Goal: Task Accomplishment & Management: Manage account settings

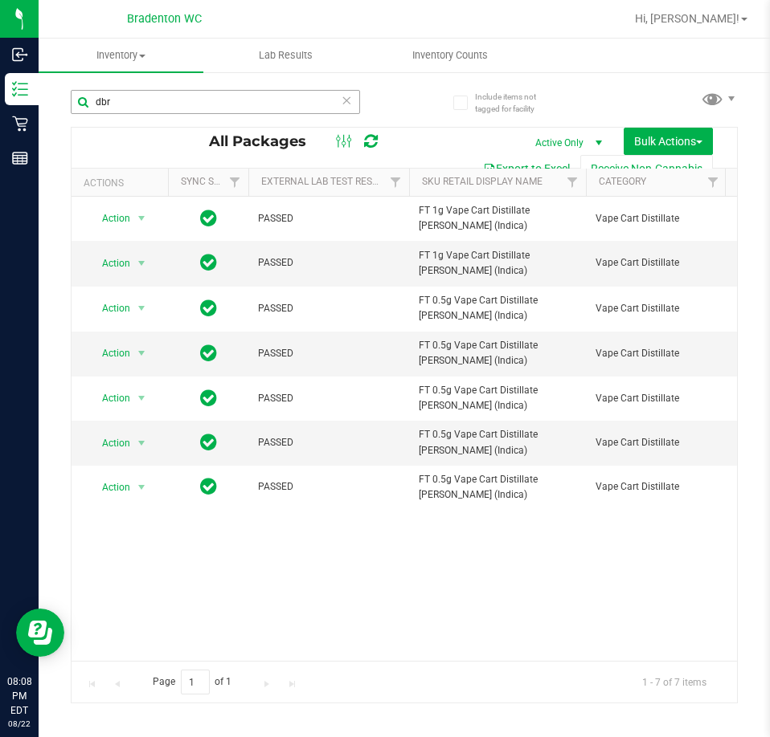
click at [205, 94] on input "dbr" at bounding box center [215, 102] width 289 height 24
drag, startPoint x: 198, startPoint y: 96, endPoint x: 58, endPoint y: 105, distance: 140.8
click at [68, 108] on div "Include items not tagged for facility dbr All Packages Active Only Active Only …" at bounding box center [404, 316] width 731 height 490
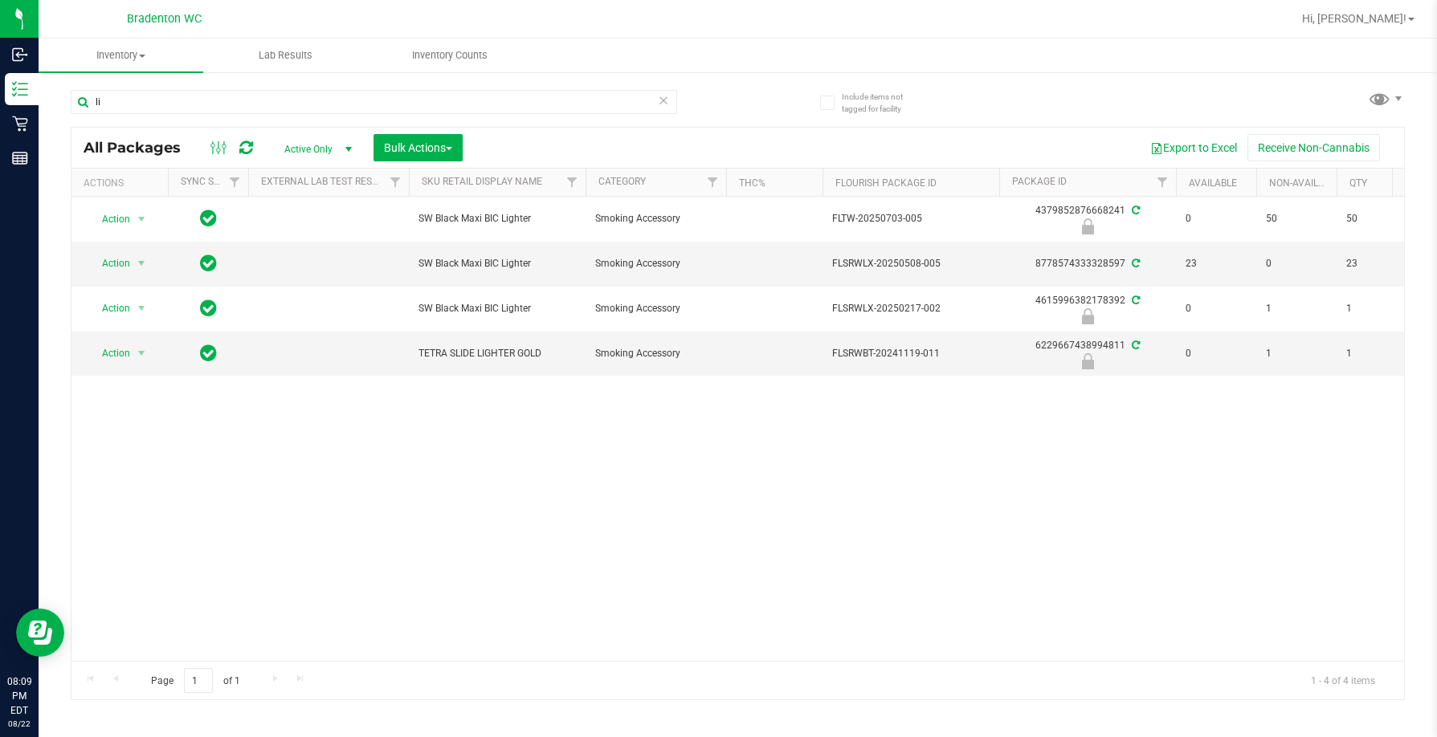
type input "l"
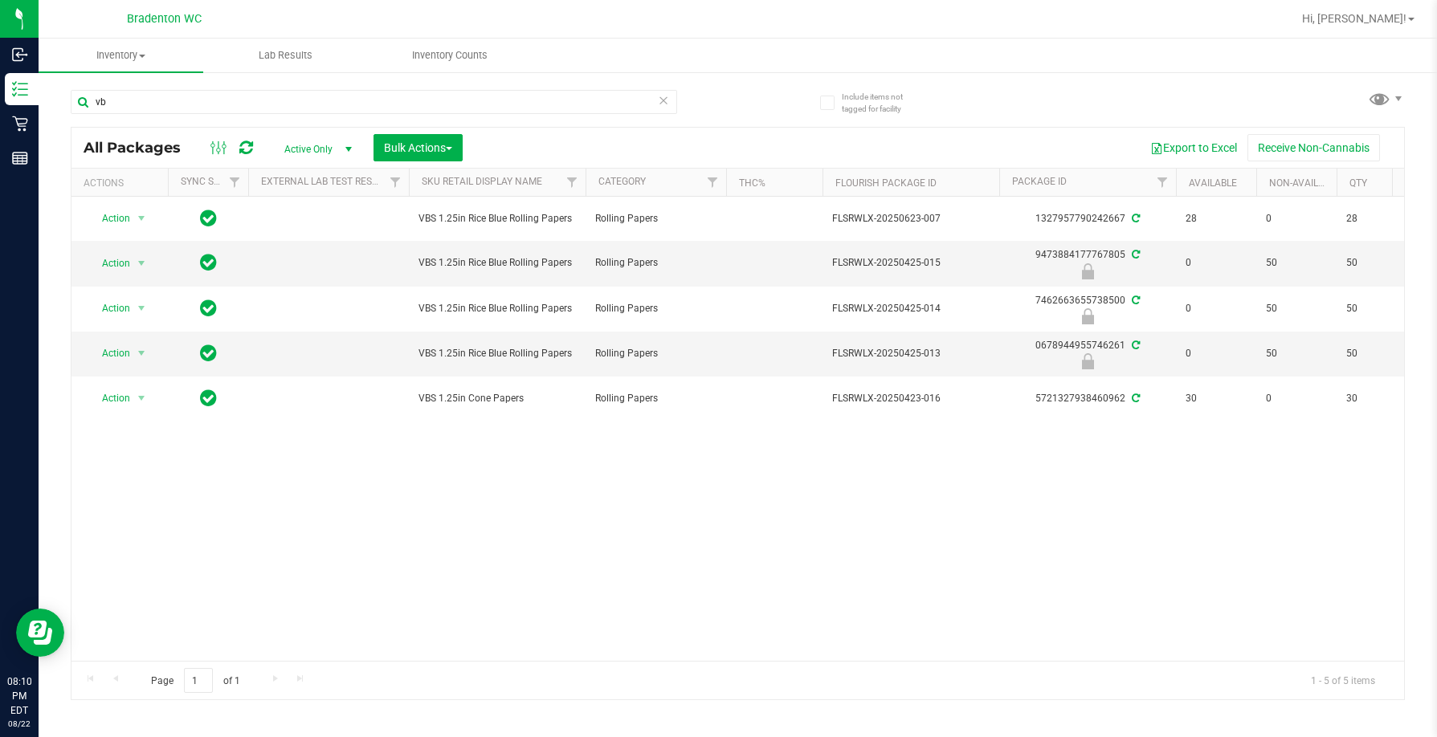
type input "v"
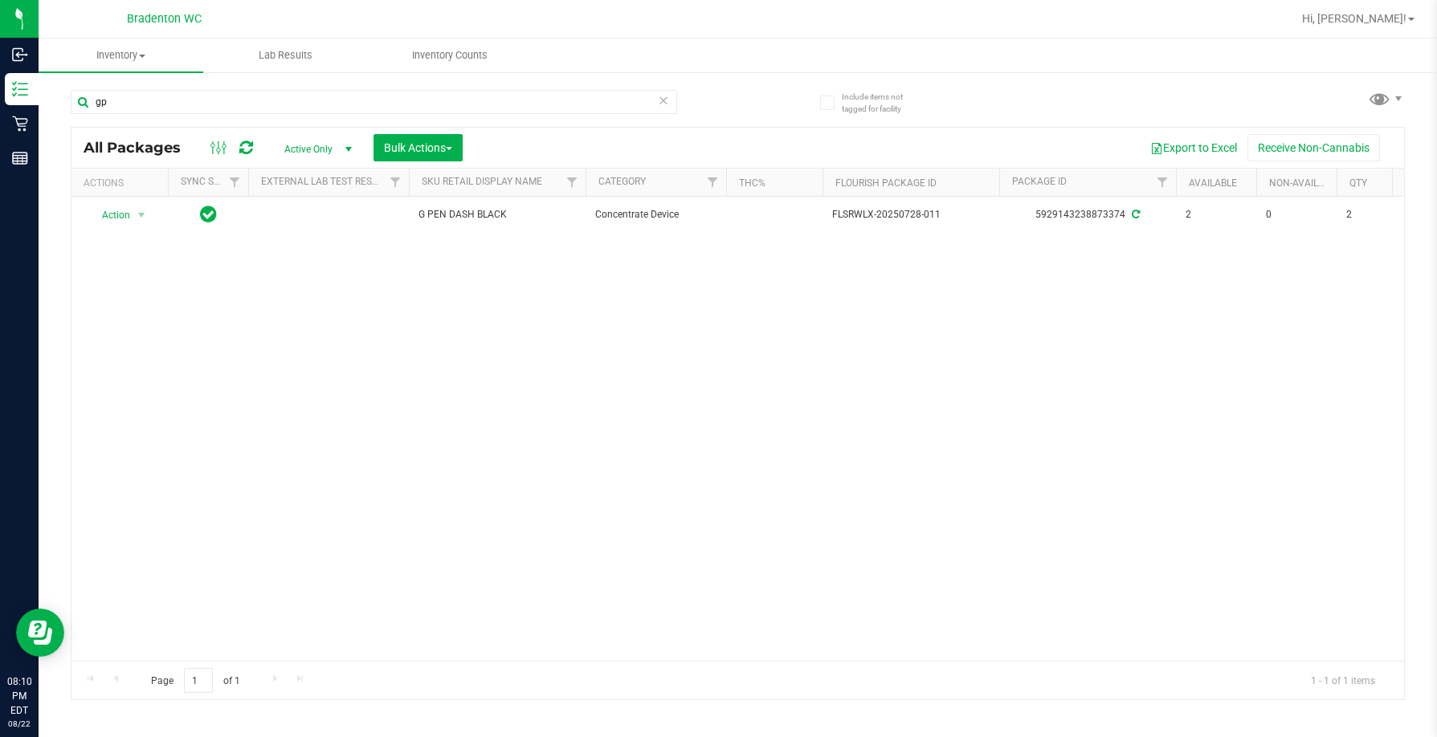
type input "g"
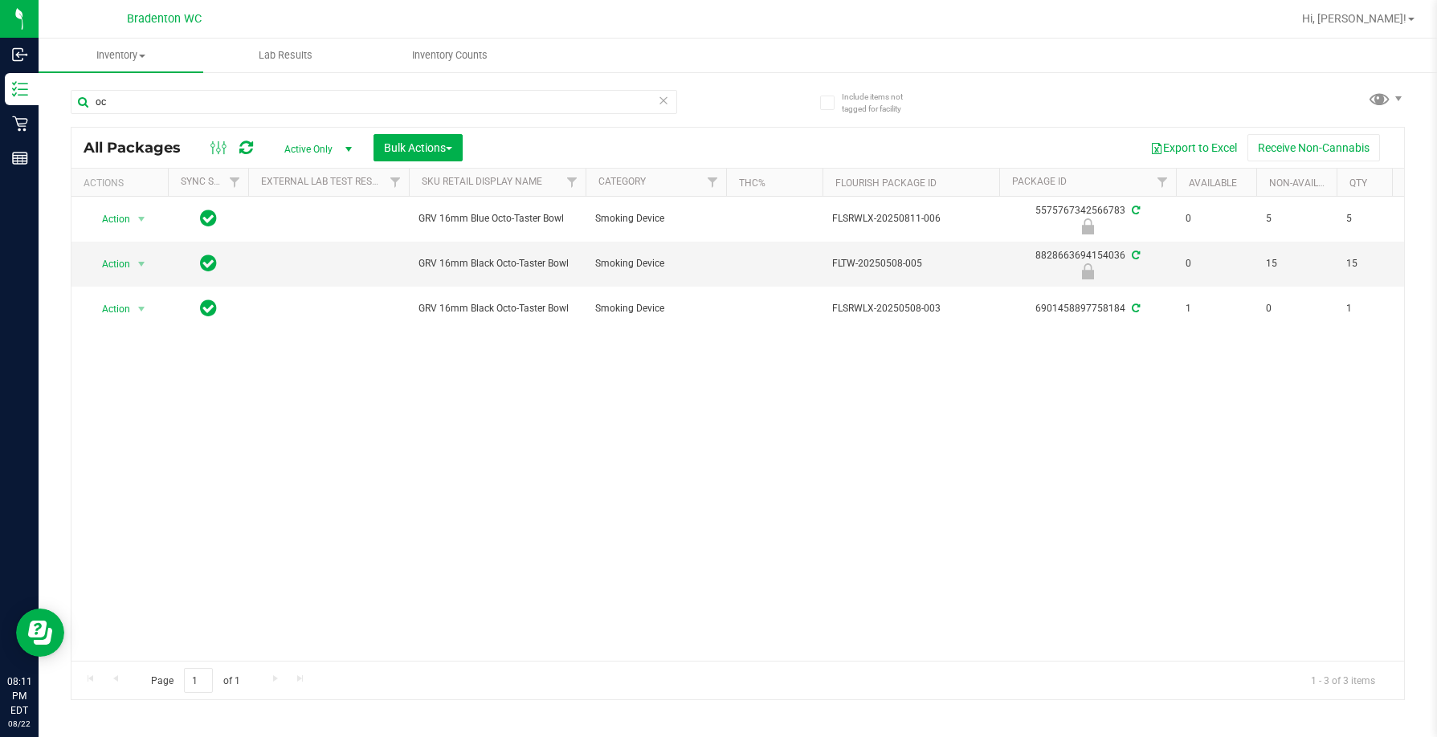
type input "o"
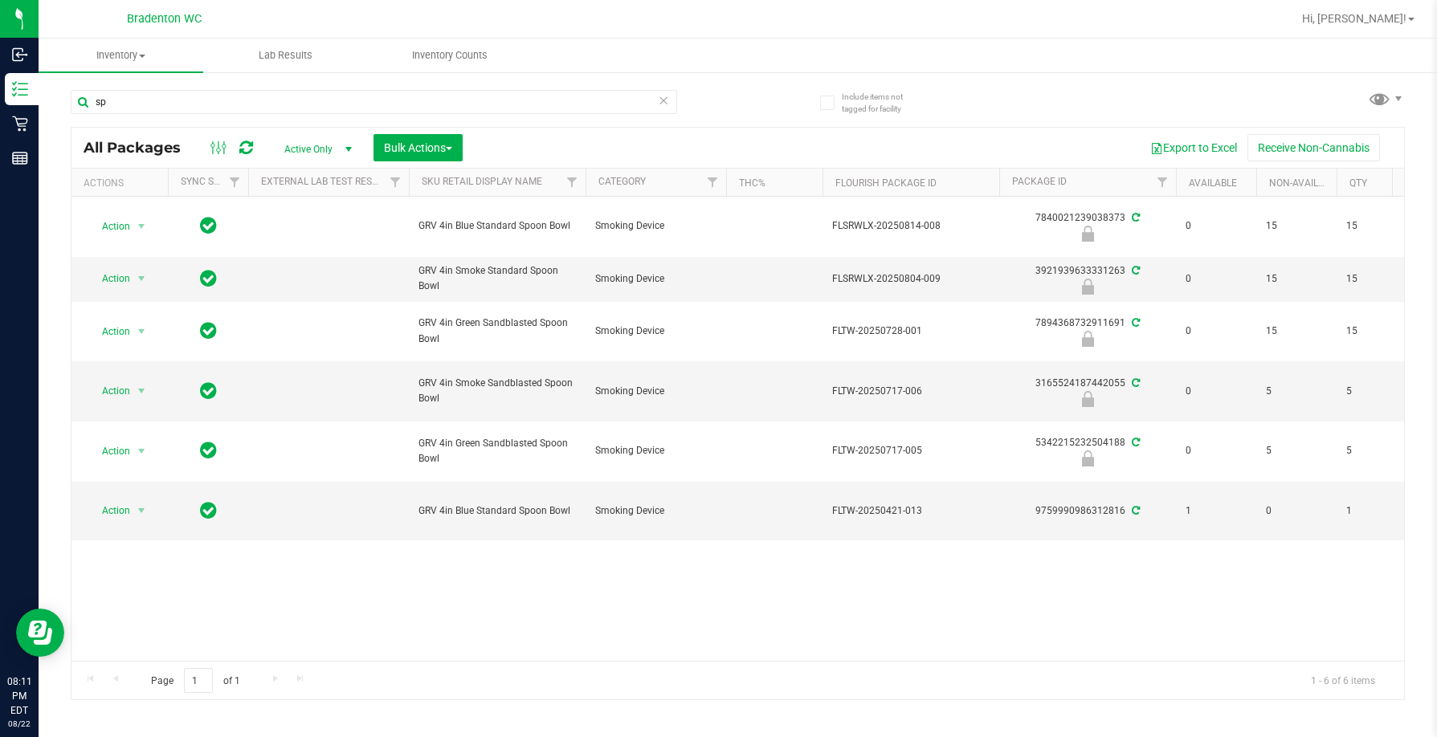
type input "s"
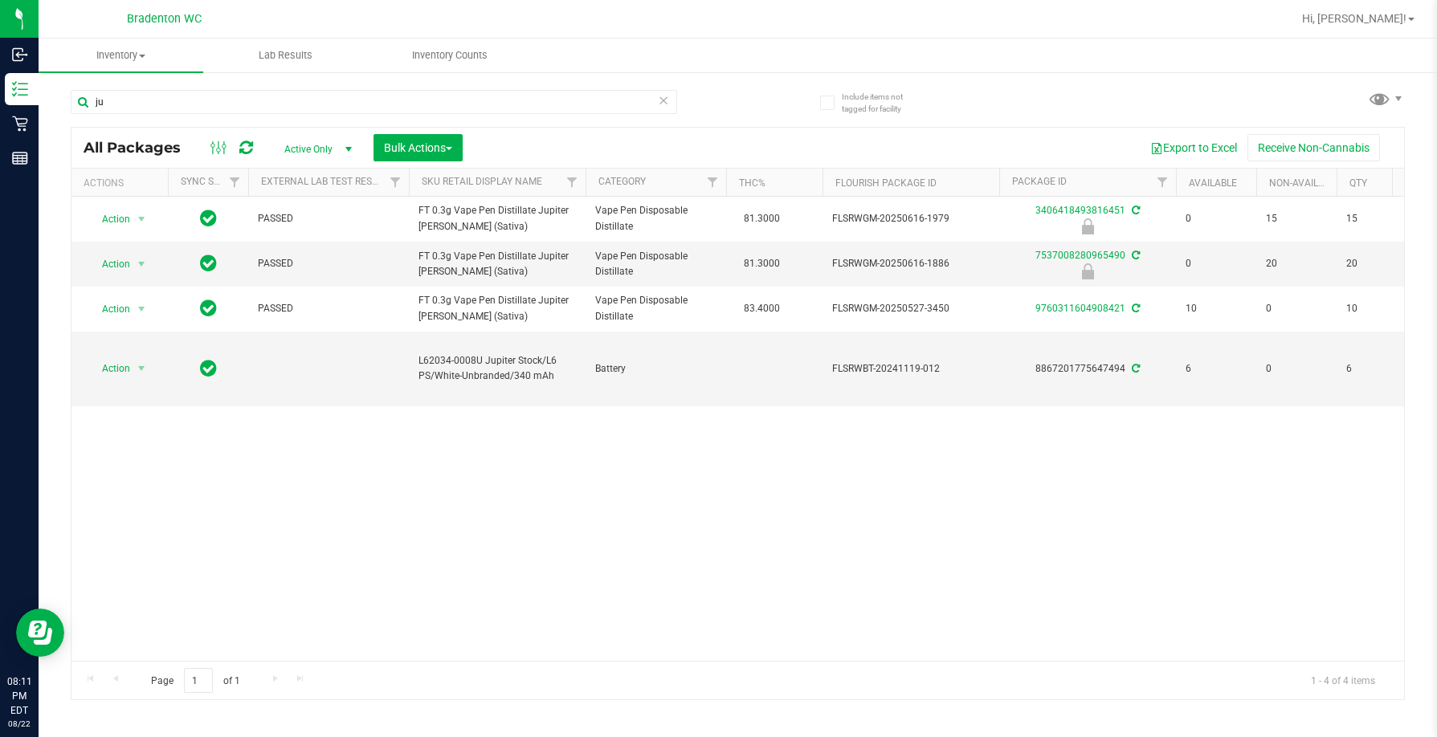
type input "j"
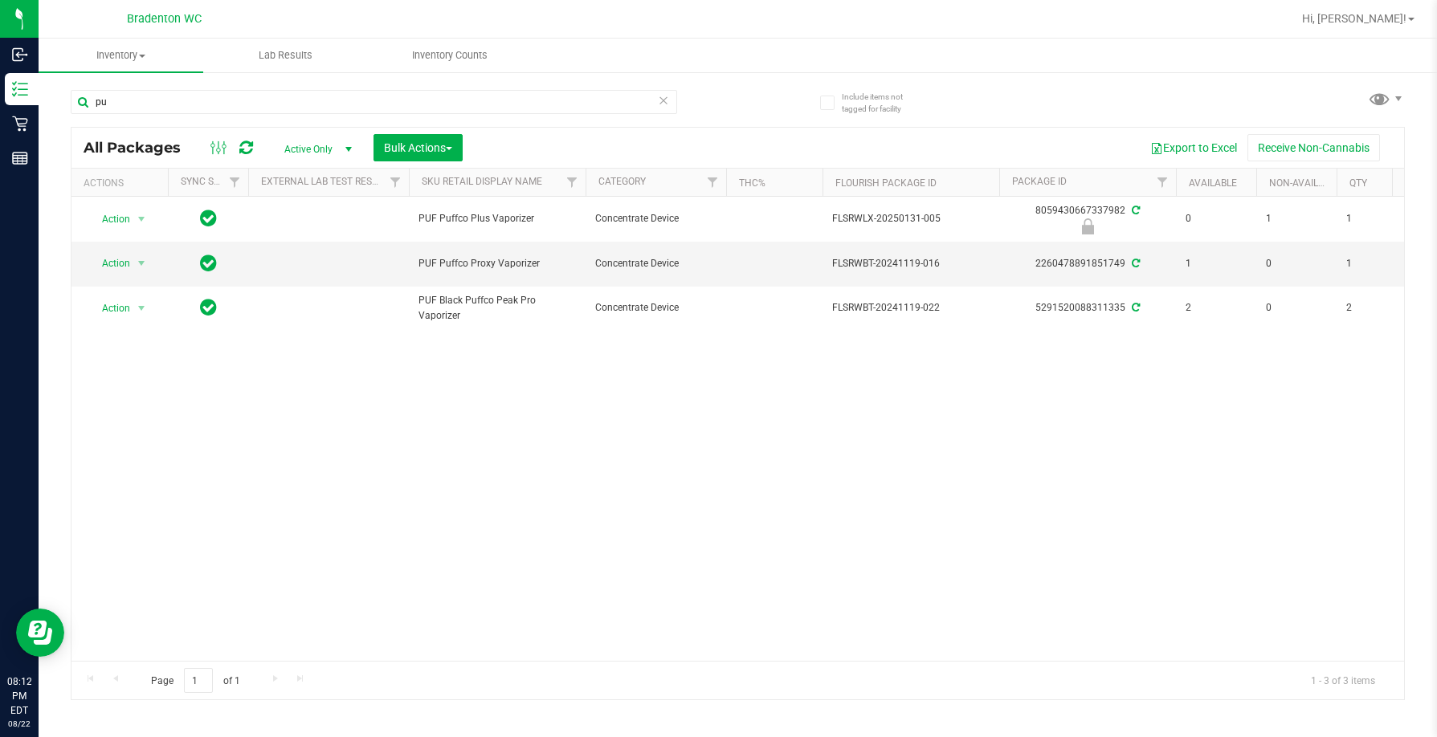
type input "p"
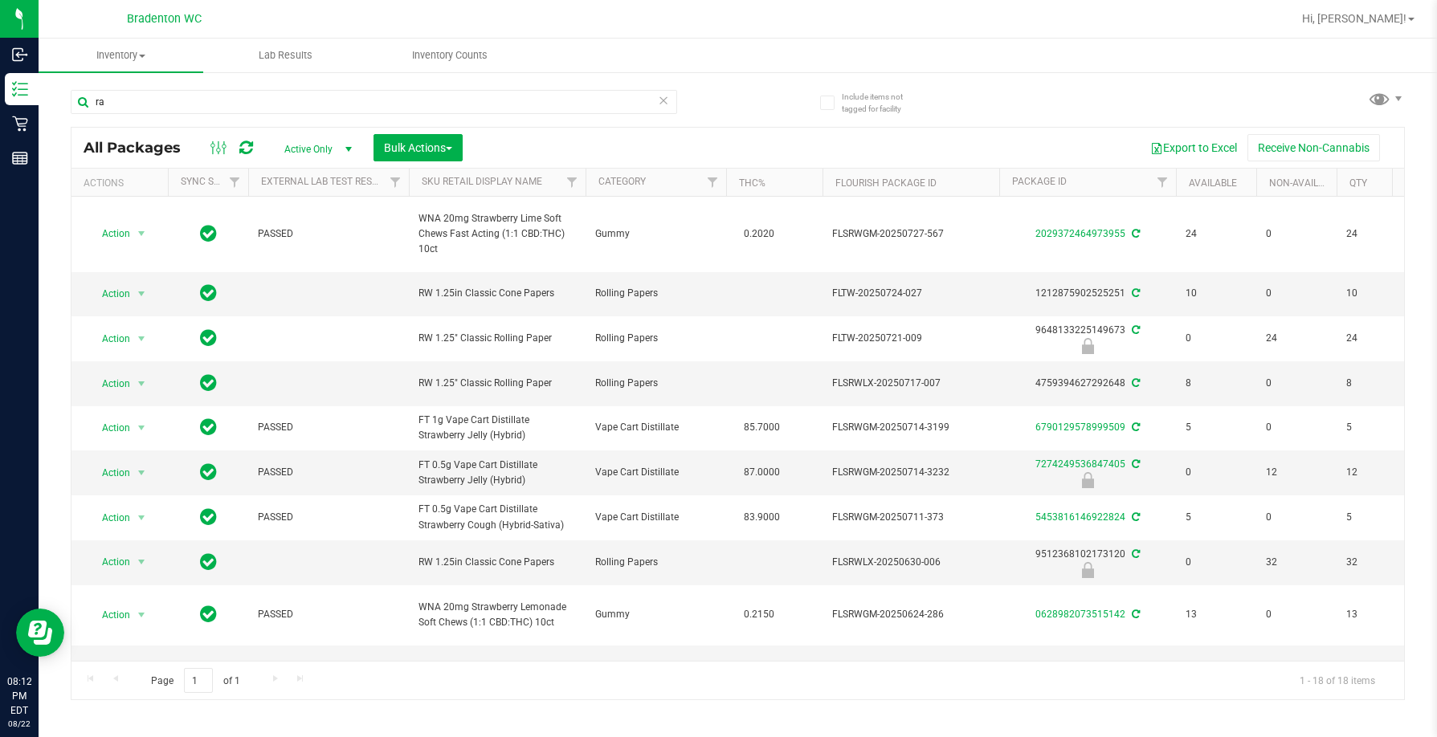
type input "r"
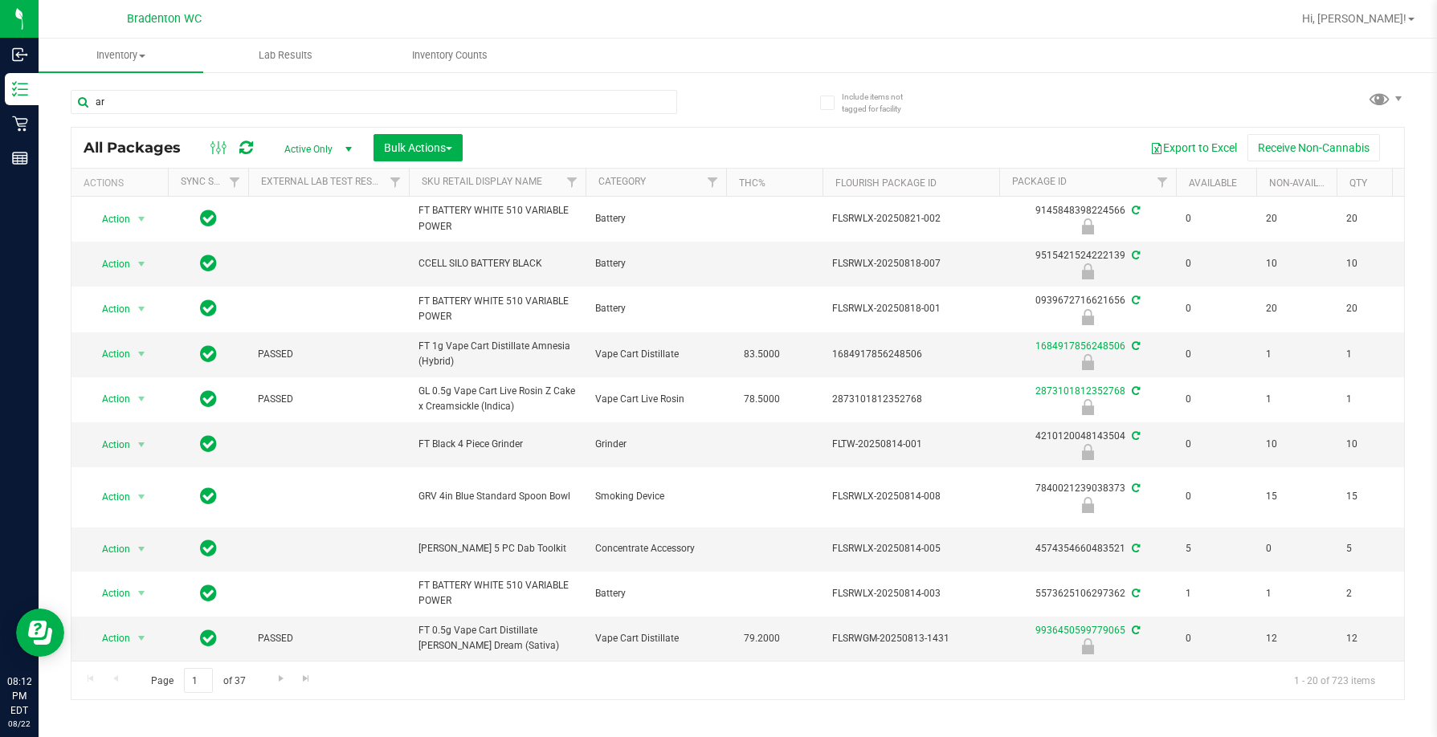
type input "a"
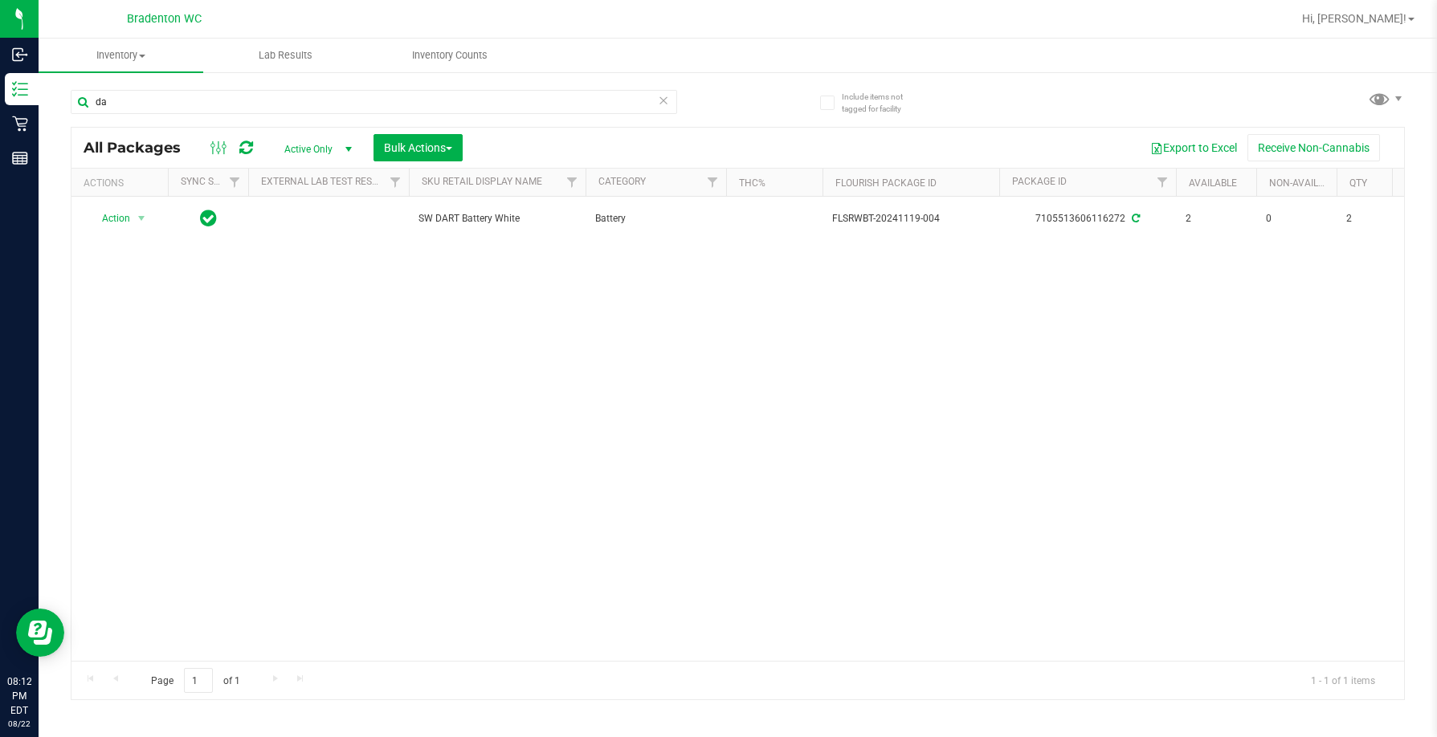
type input "d"
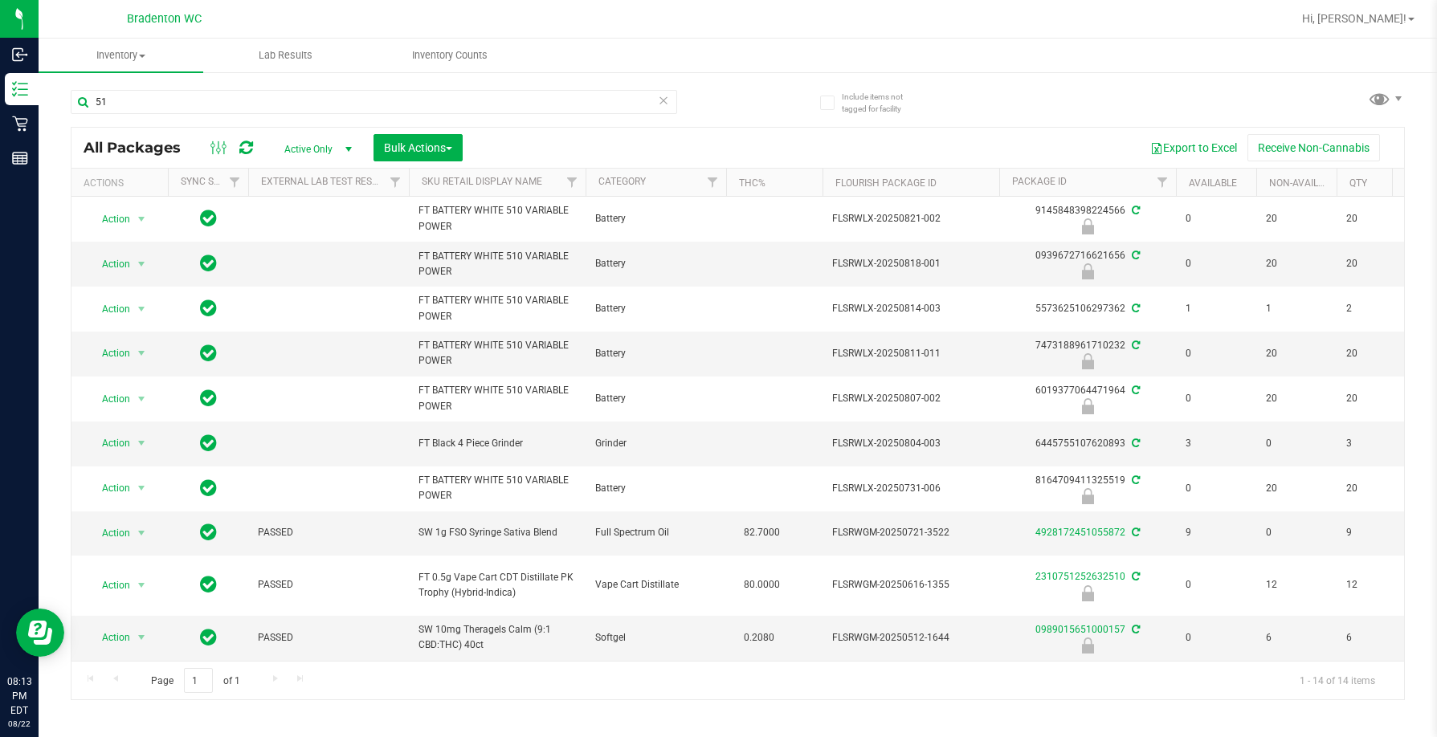
type input "5"
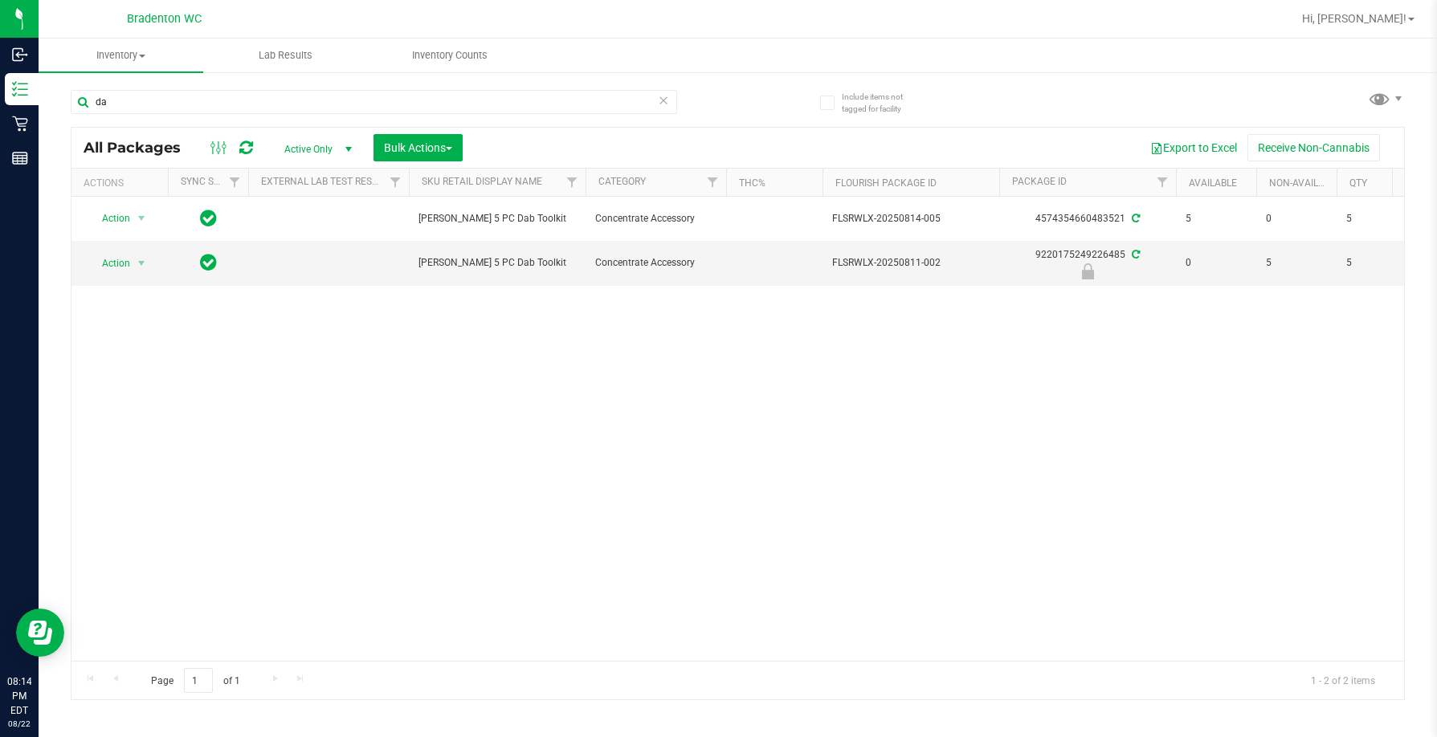
type input "d"
type input "g"
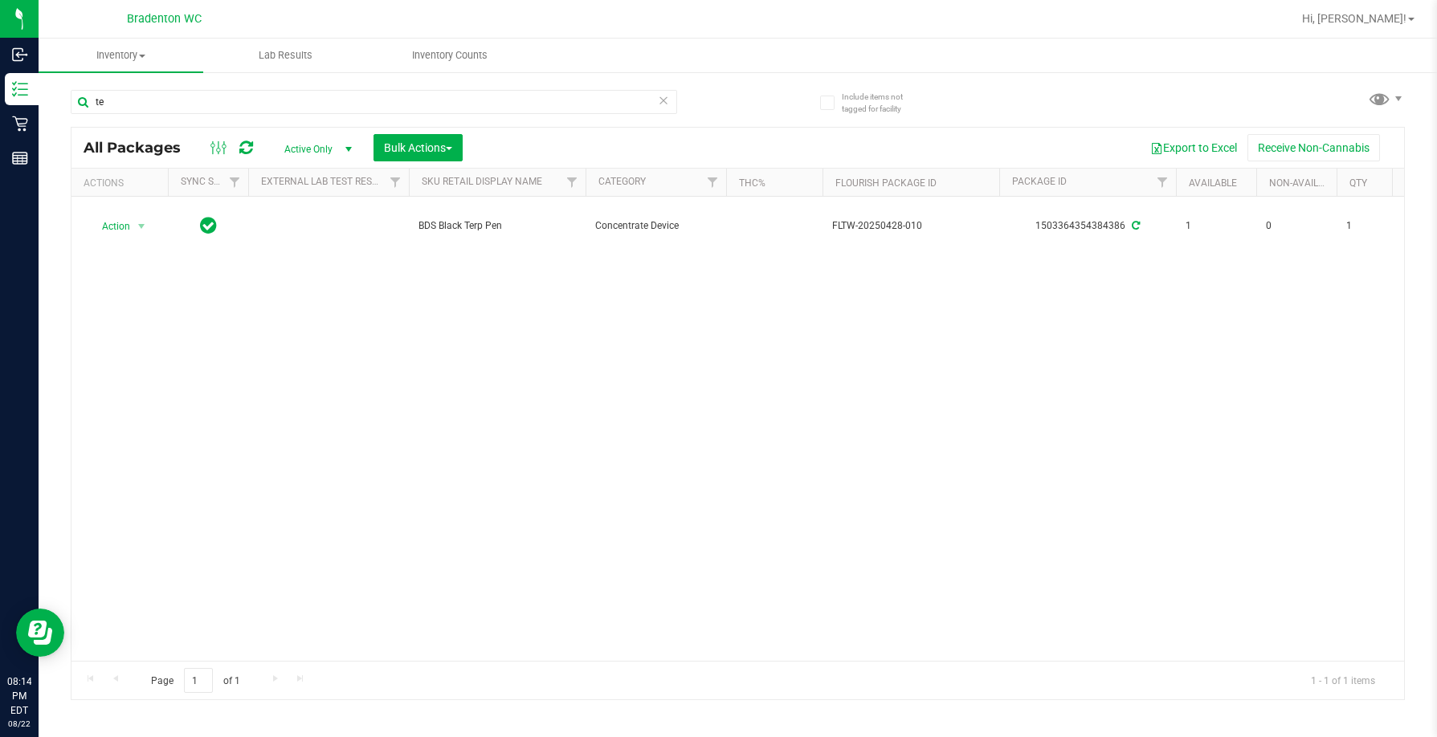
type input "t"
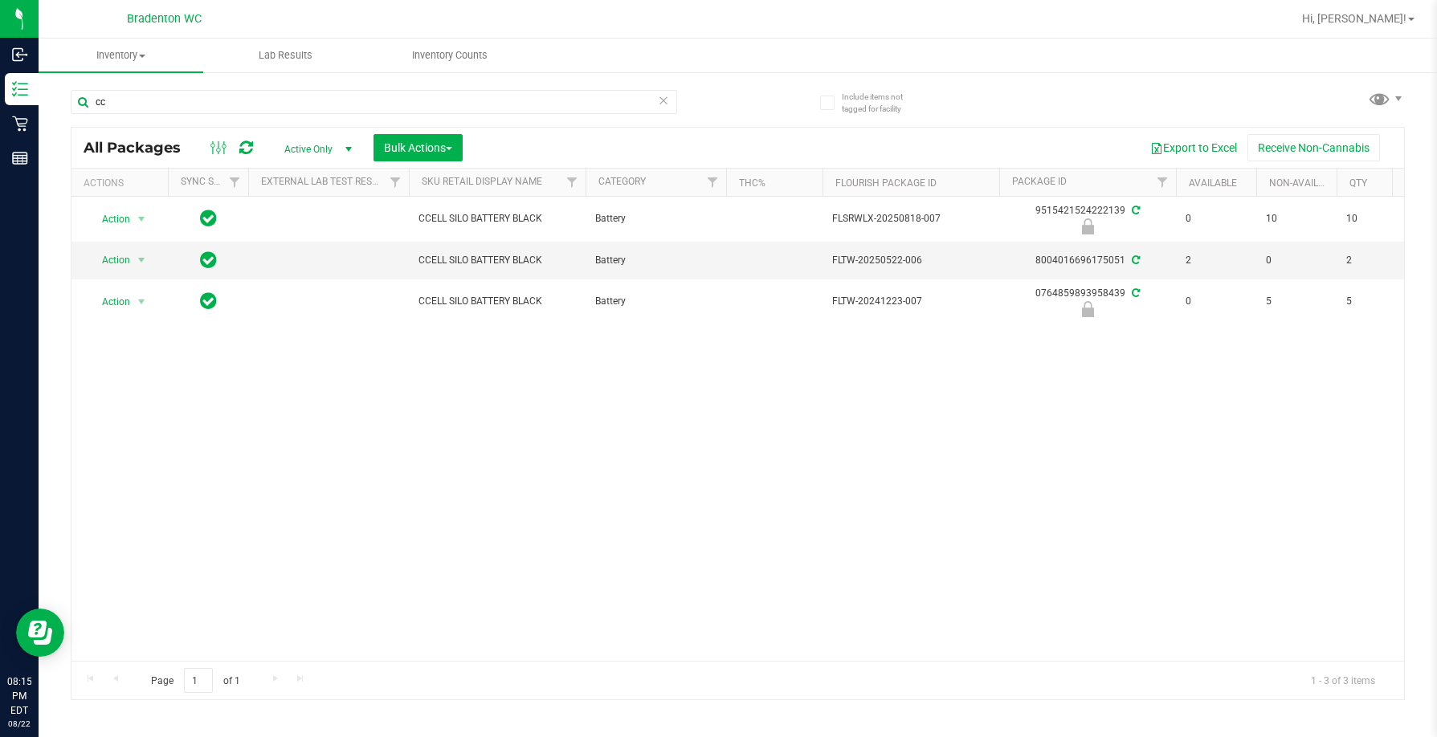
type input "c"
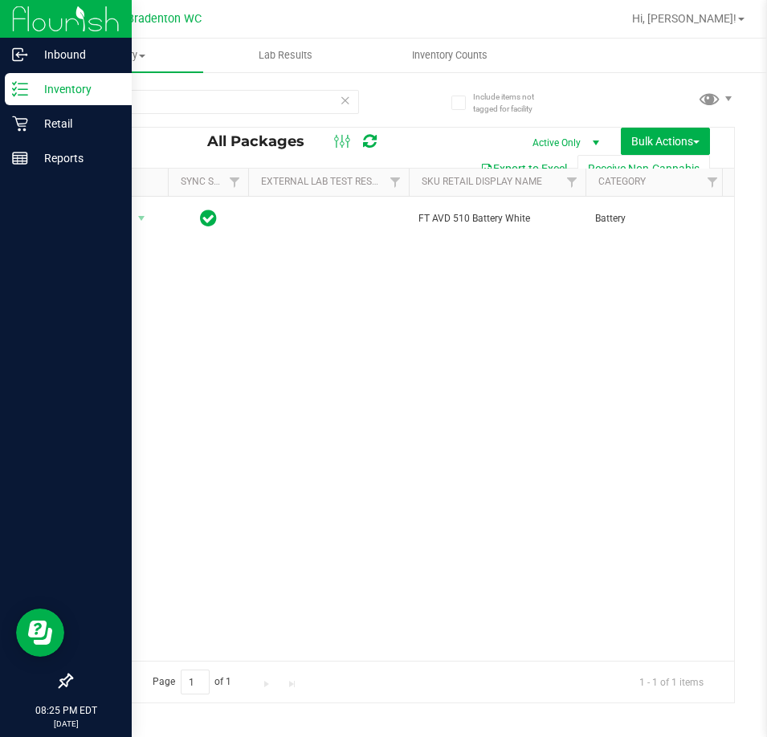
type input "avd"
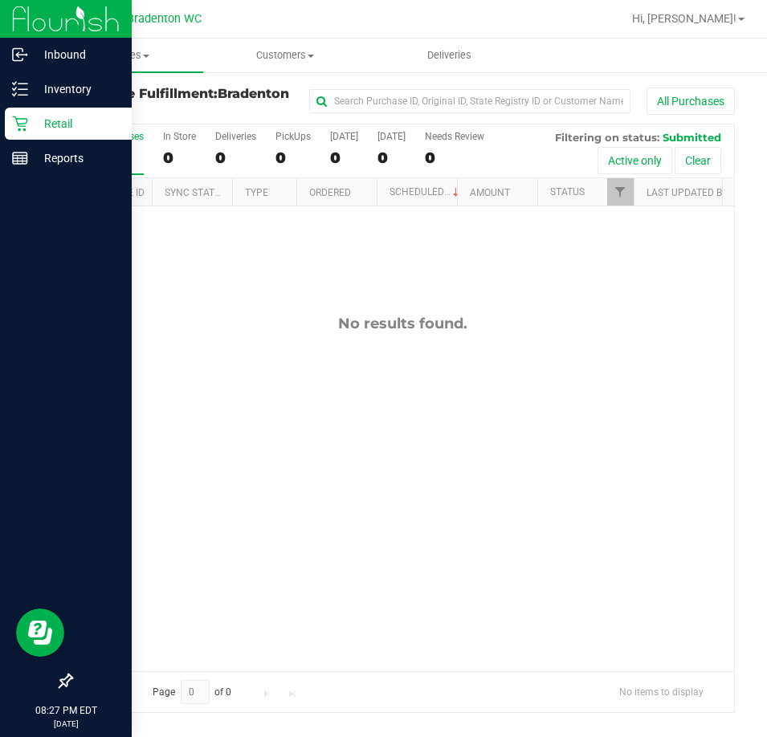
click at [17, 118] on icon at bounding box center [20, 124] width 16 height 16
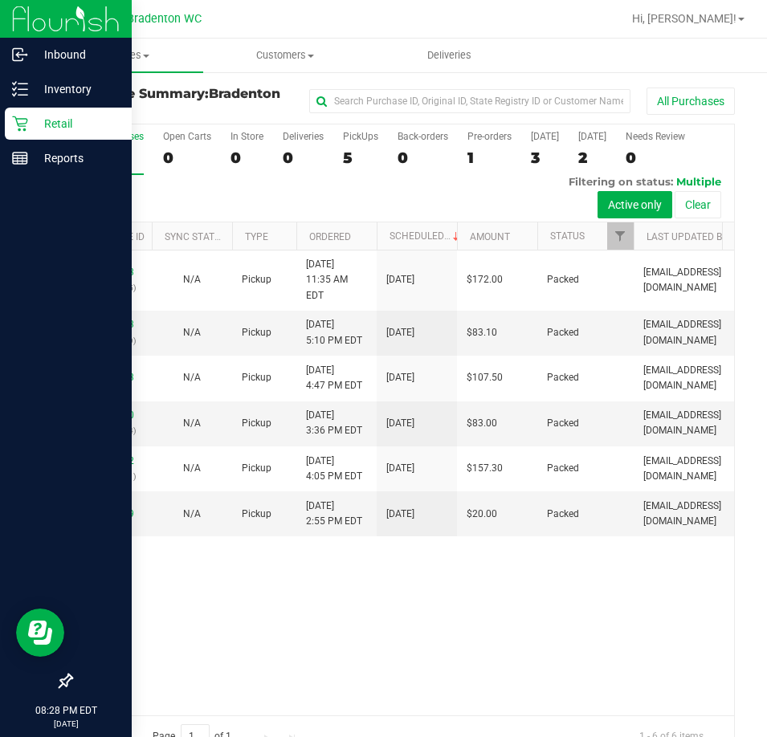
click at [10, 323] on div at bounding box center [66, 421] width 132 height 489
drag, startPoint x: 17, startPoint y: 371, endPoint x: 8, endPoint y: 372, distance: 8.9
click at [17, 371] on div at bounding box center [66, 421] width 132 height 489
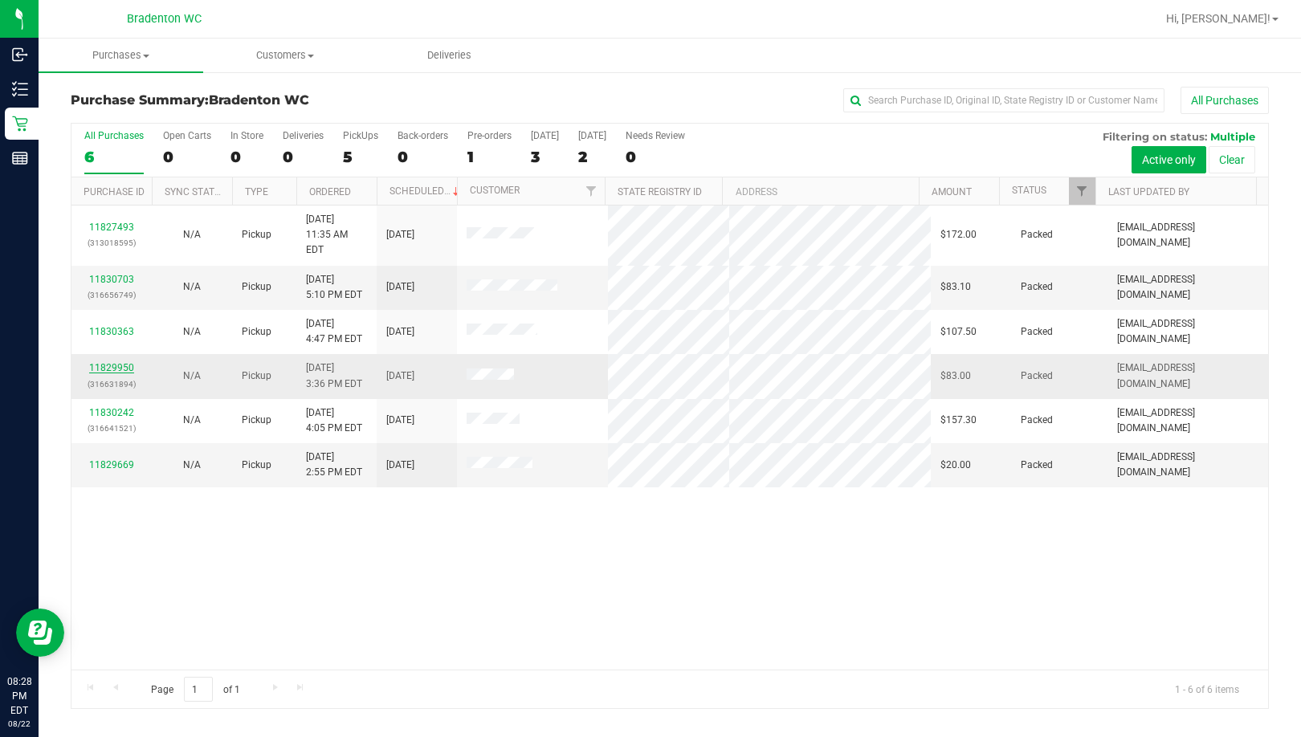
click at [115, 362] on link "11829950" at bounding box center [111, 367] width 45 height 11
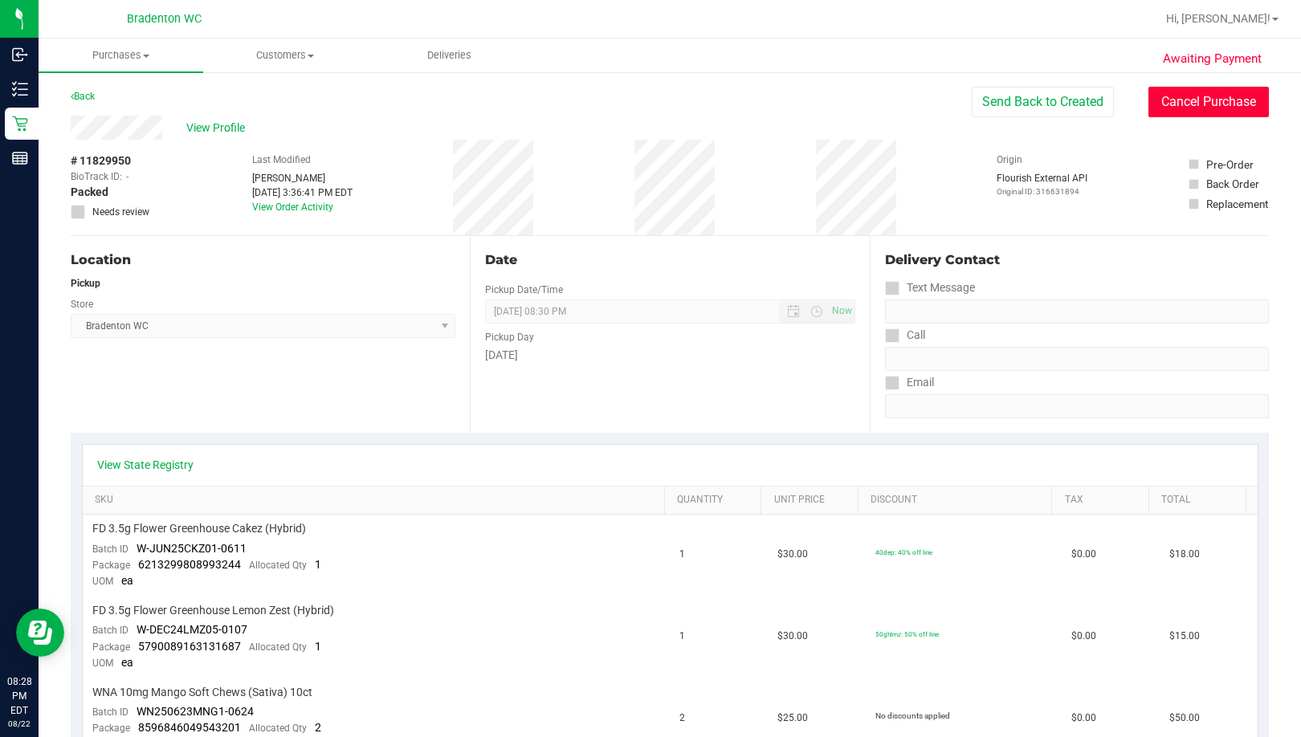
click at [766, 107] on button "Cancel Purchase" at bounding box center [1209, 102] width 120 height 31
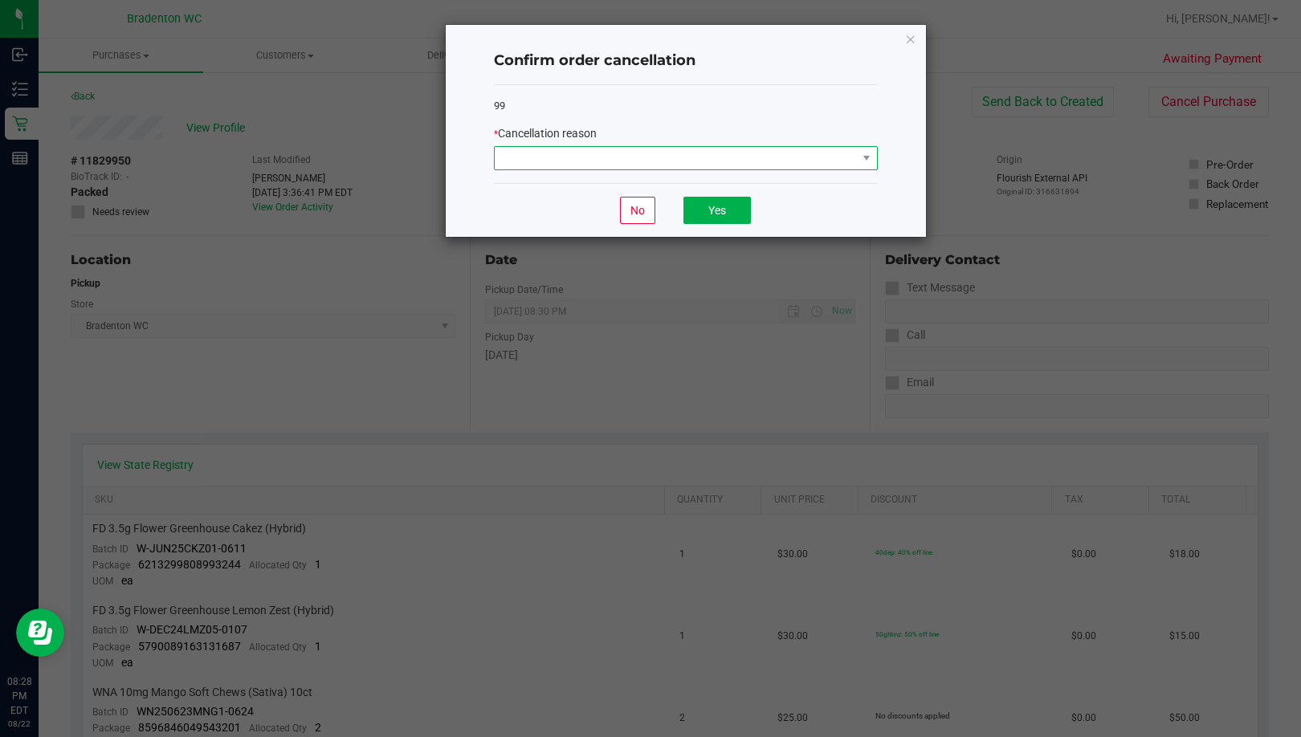
click at [641, 153] on span at bounding box center [676, 158] width 362 height 22
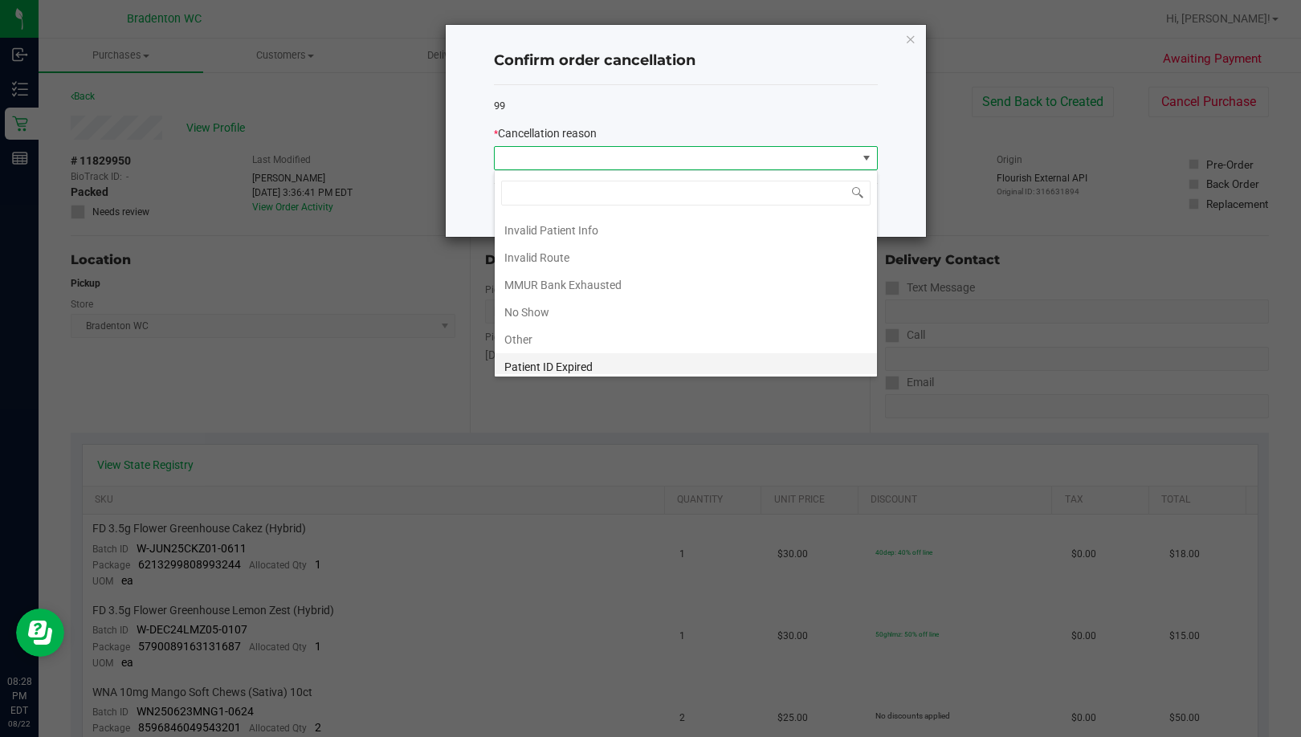
scroll to position [80, 0]
click at [554, 279] on li "No Show" at bounding box center [686, 283] width 382 height 27
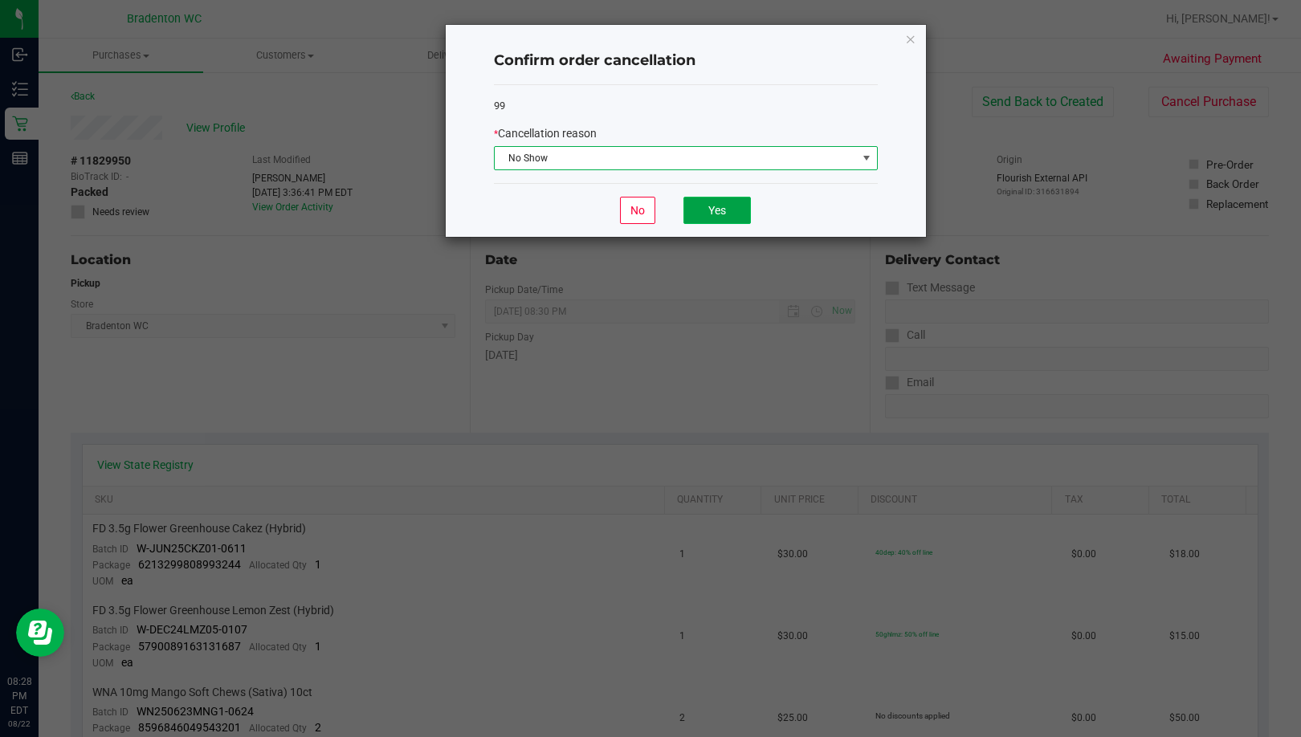
click at [725, 212] on button "Yes" at bounding box center [717, 210] width 67 height 27
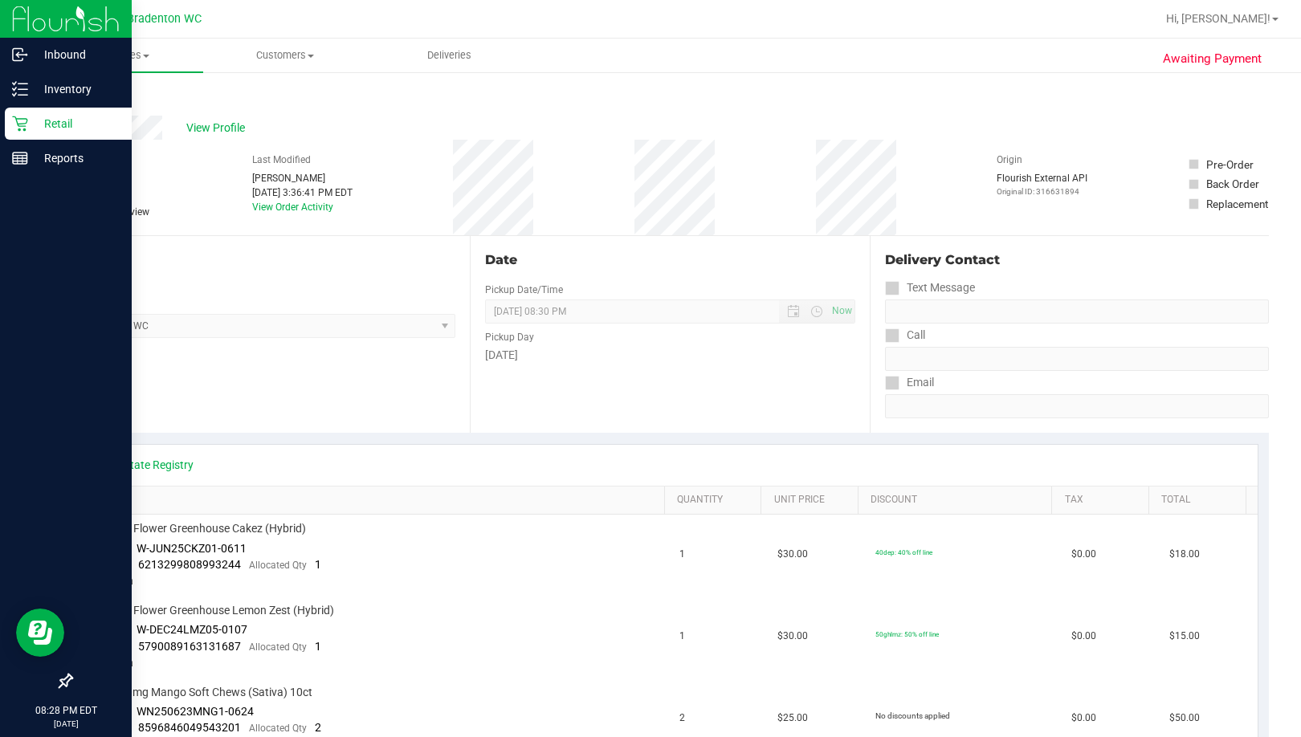
click at [11, 121] on div "Retail" at bounding box center [68, 124] width 127 height 32
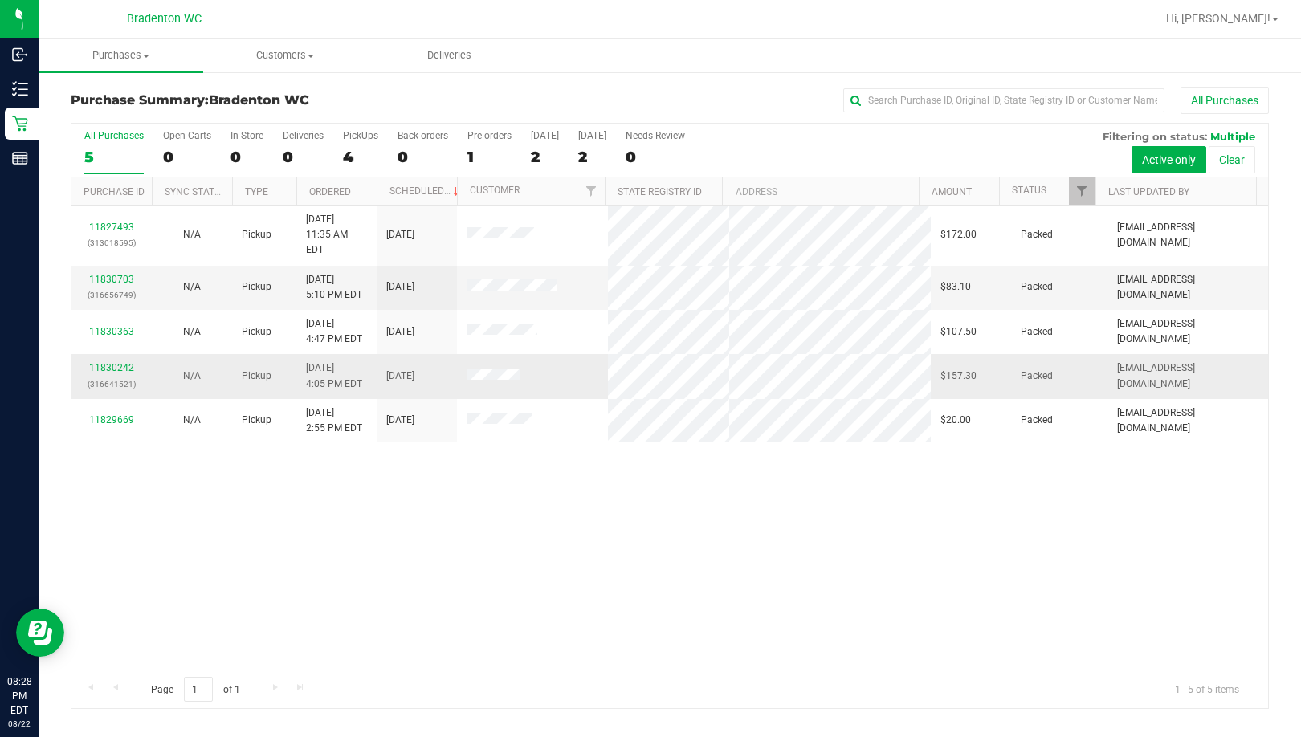
click at [106, 362] on link "11830242" at bounding box center [111, 367] width 45 height 11
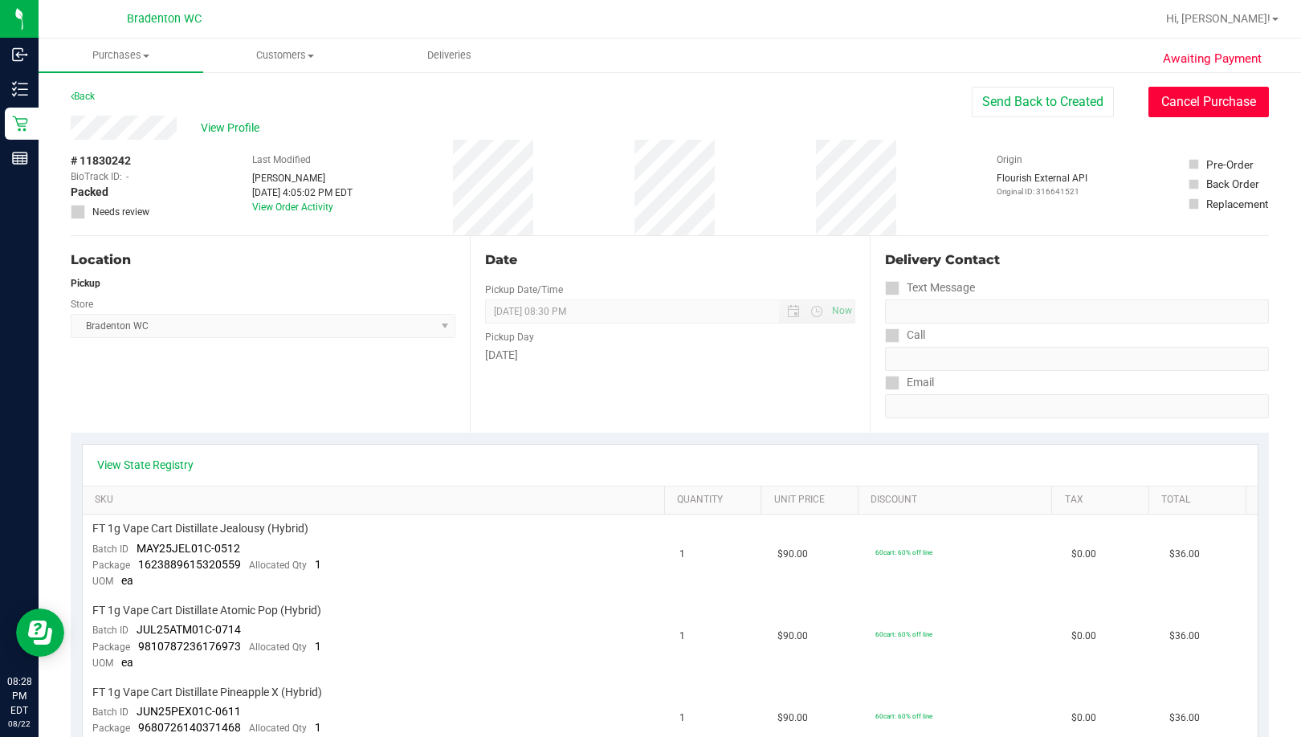
click at [766, 99] on button "Cancel Purchase" at bounding box center [1209, 102] width 120 height 31
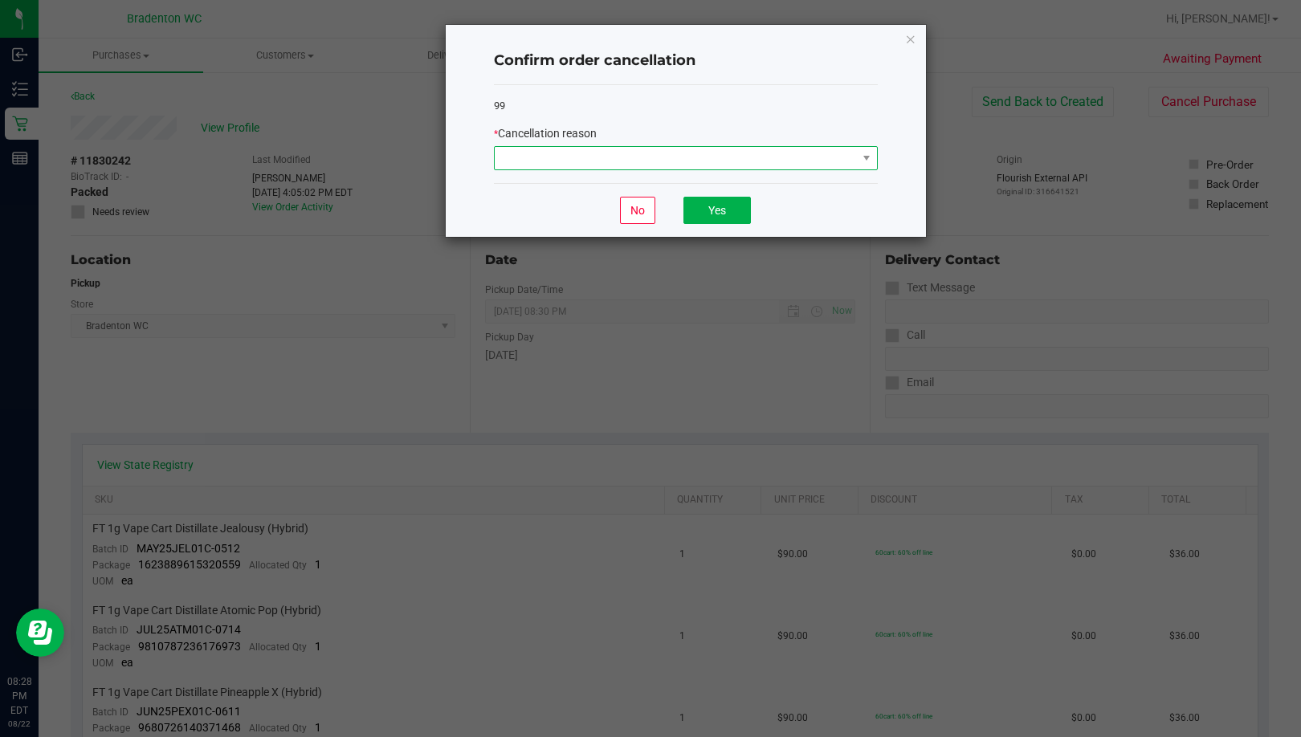
click at [640, 157] on span at bounding box center [676, 158] width 362 height 22
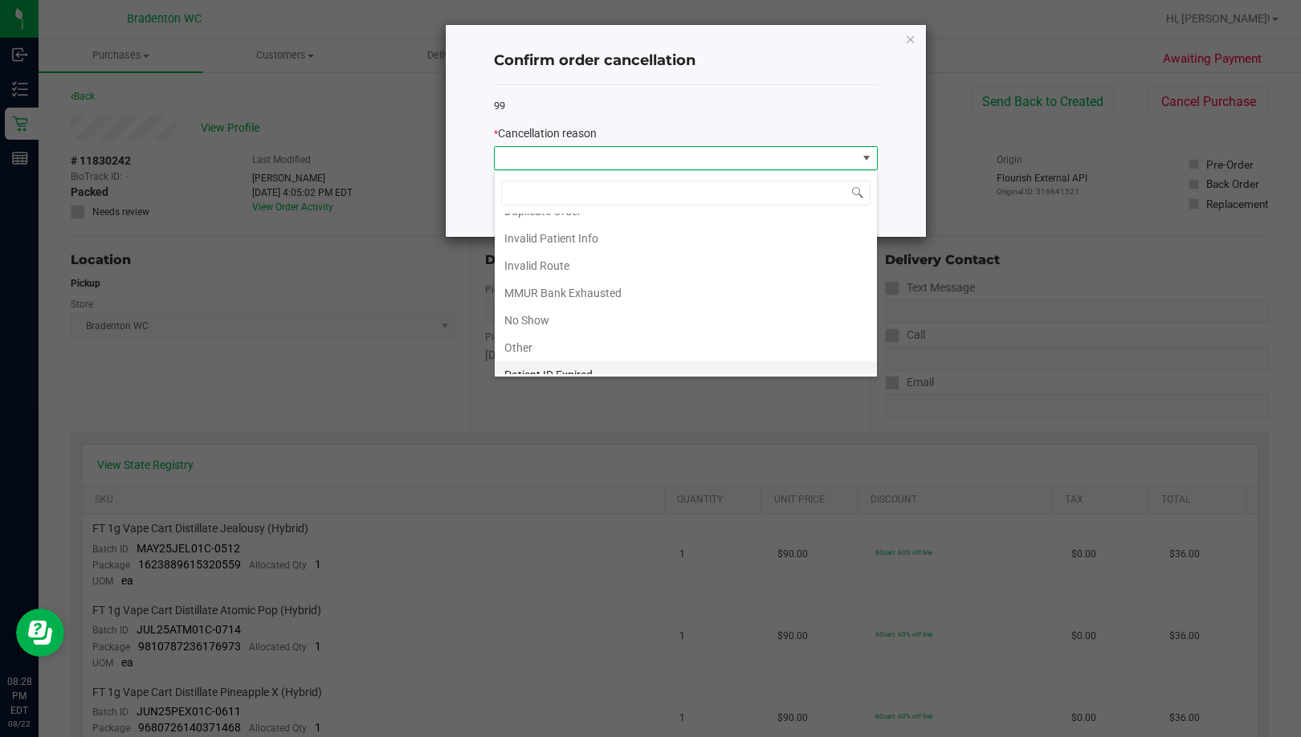
scroll to position [85, 0]
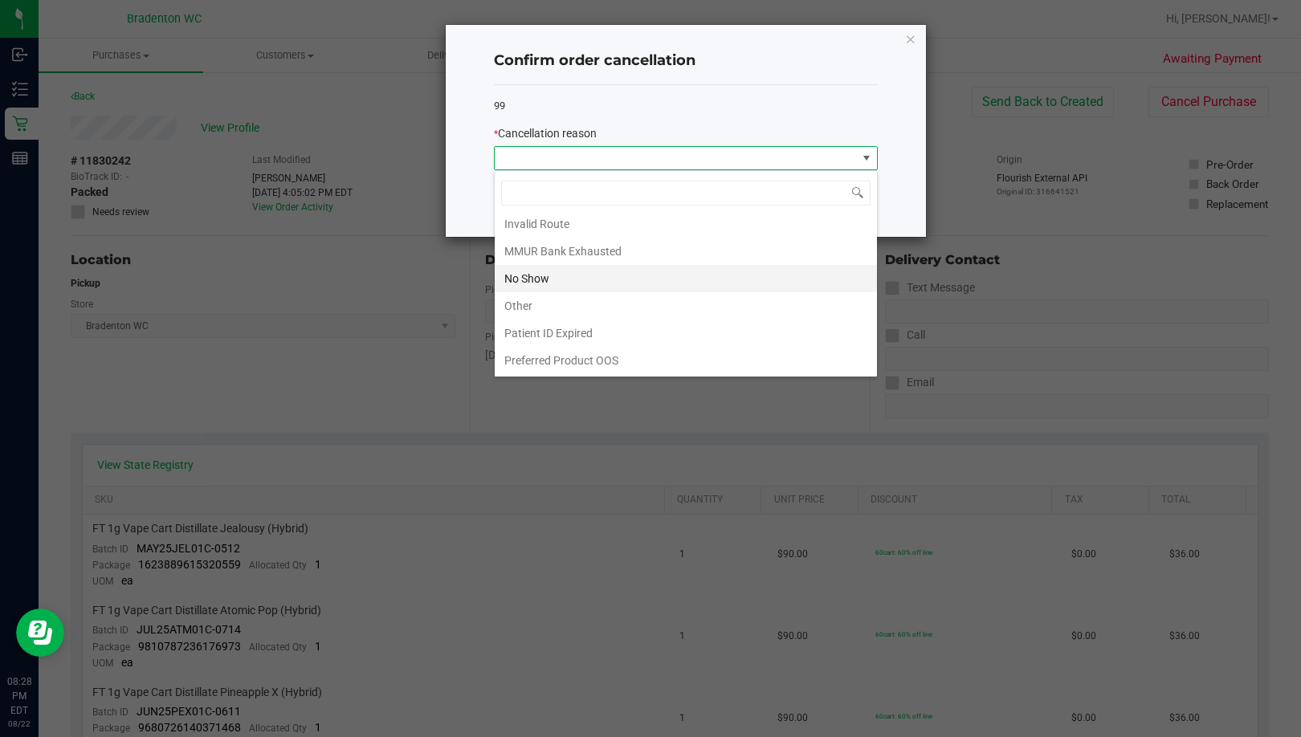
click at [561, 272] on li "No Show" at bounding box center [686, 278] width 382 height 27
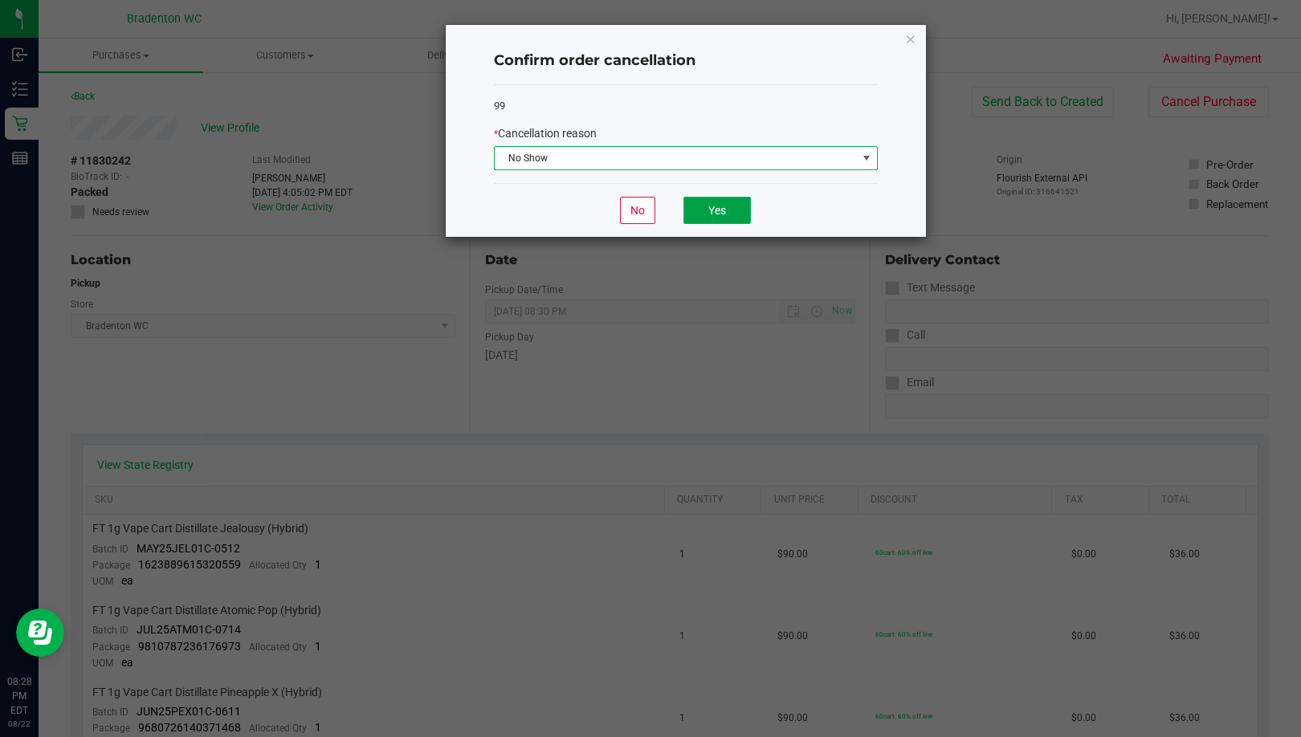
click at [710, 205] on button "Yes" at bounding box center [717, 210] width 67 height 27
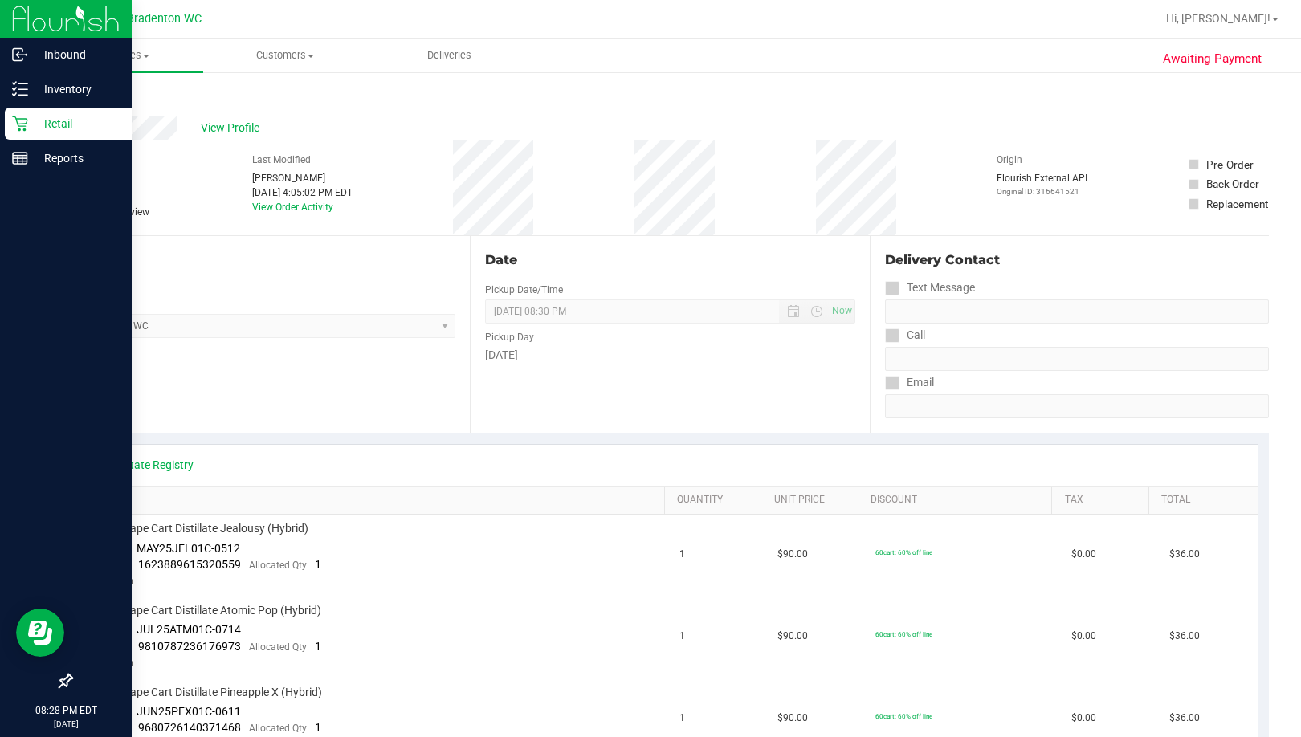
click at [35, 132] on p "Retail" at bounding box center [76, 123] width 96 height 19
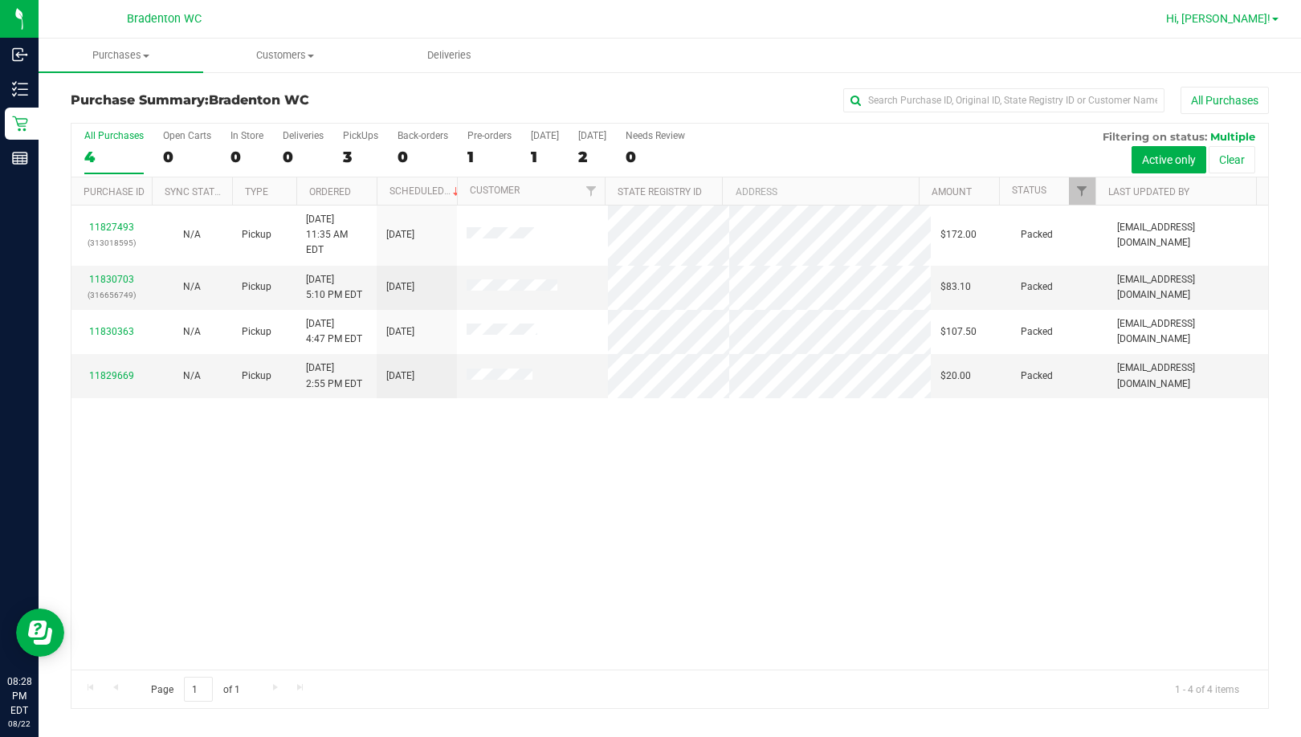
click at [766, 24] on span "Hi, [PERSON_NAME]!" at bounding box center [1218, 18] width 104 height 13
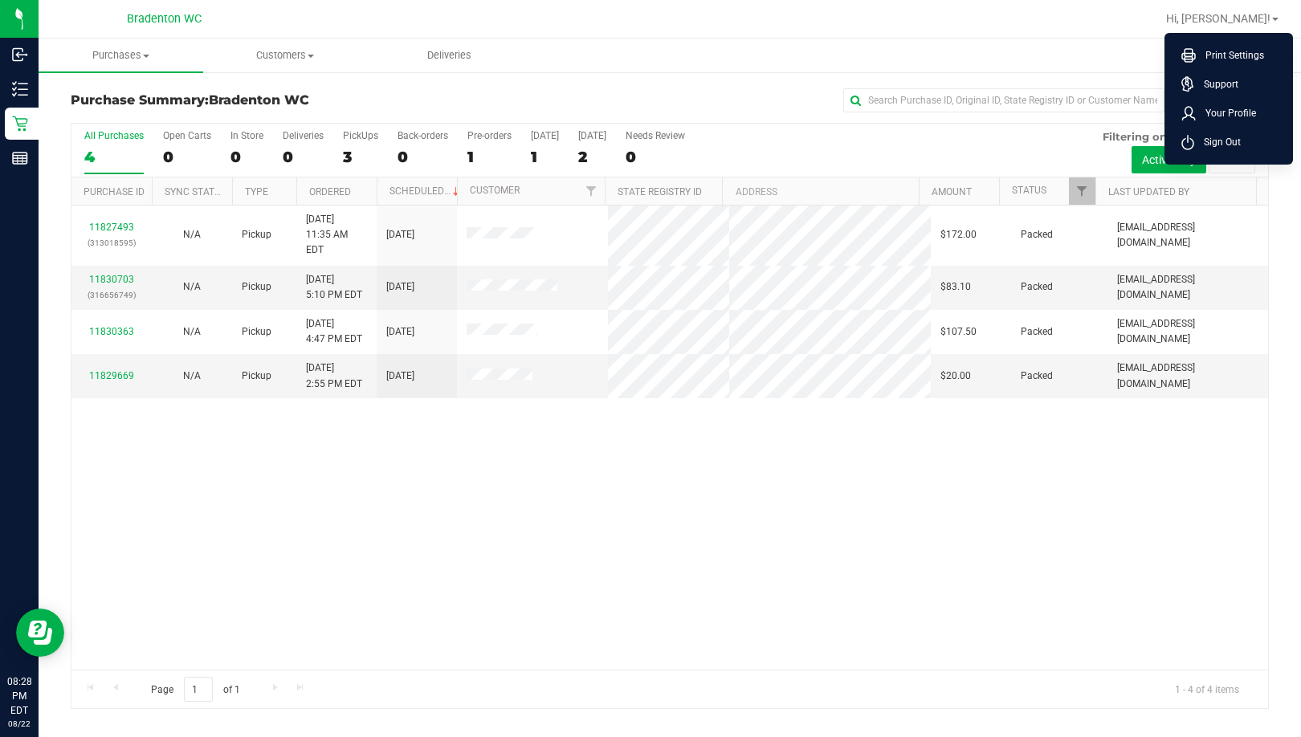
drag, startPoint x: 1240, startPoint y: 147, endPoint x: 999, endPoint y: 6, distance: 279.0
click at [766, 147] on span "Sign Out" at bounding box center [1217, 142] width 47 height 16
